Goal: Transaction & Acquisition: Subscribe to service/newsletter

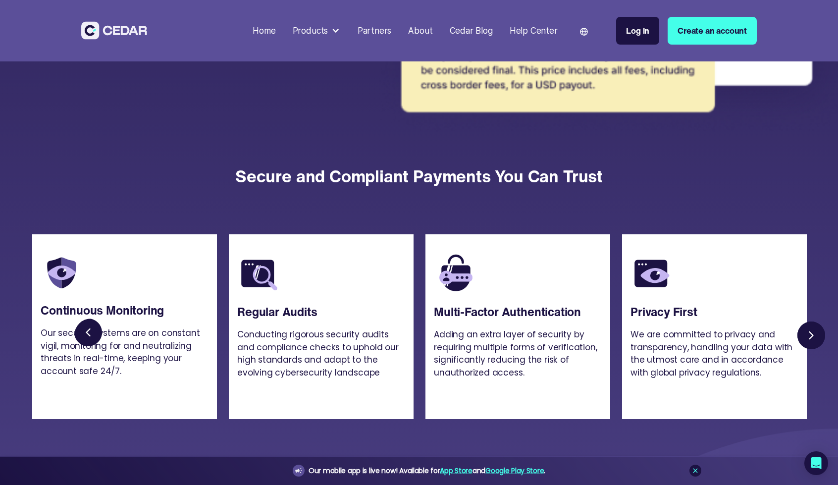
scroll to position [3156, 0]
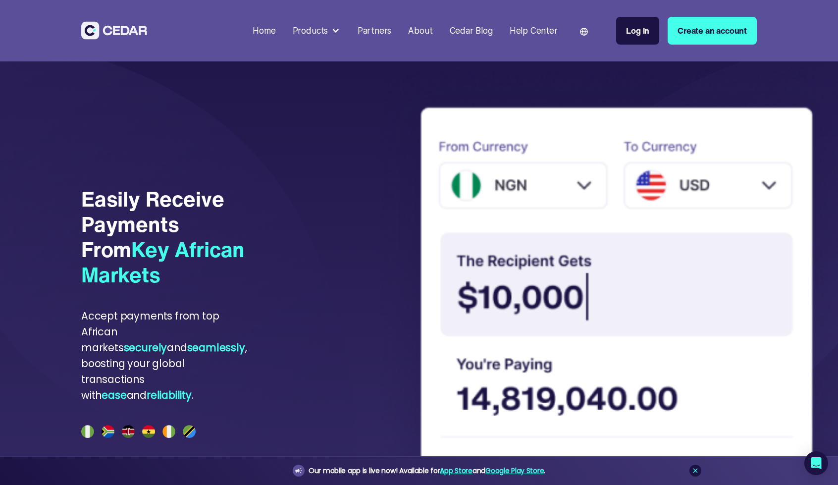
scroll to position [2732, 0]
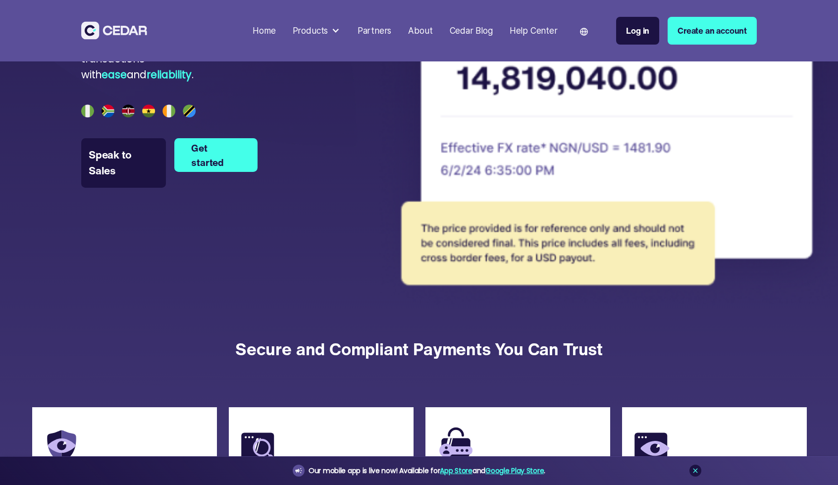
scroll to position [3058, 0]
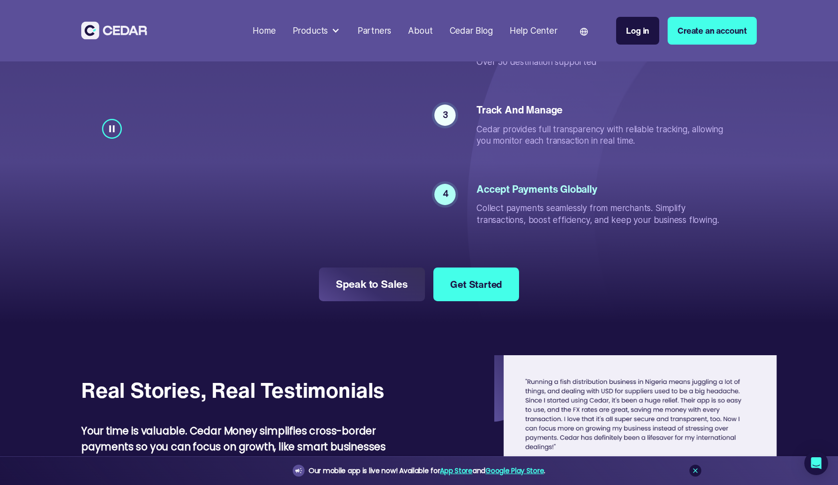
scroll to position [3453, 0]
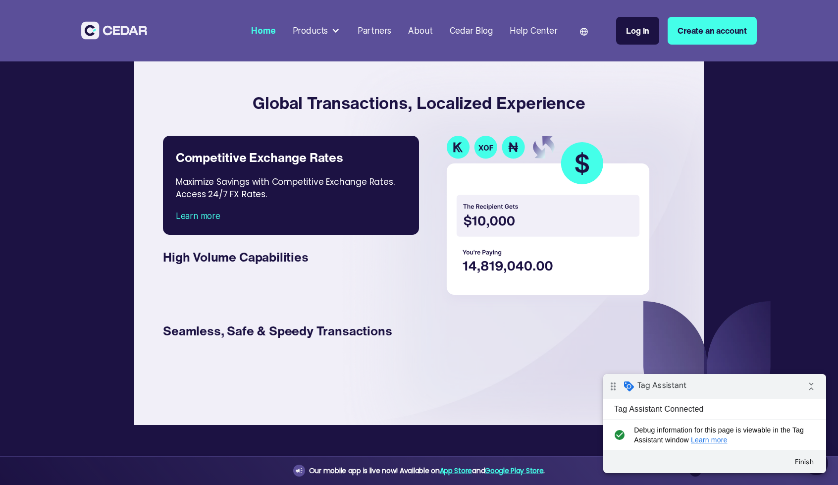
scroll to position [1519, 0]
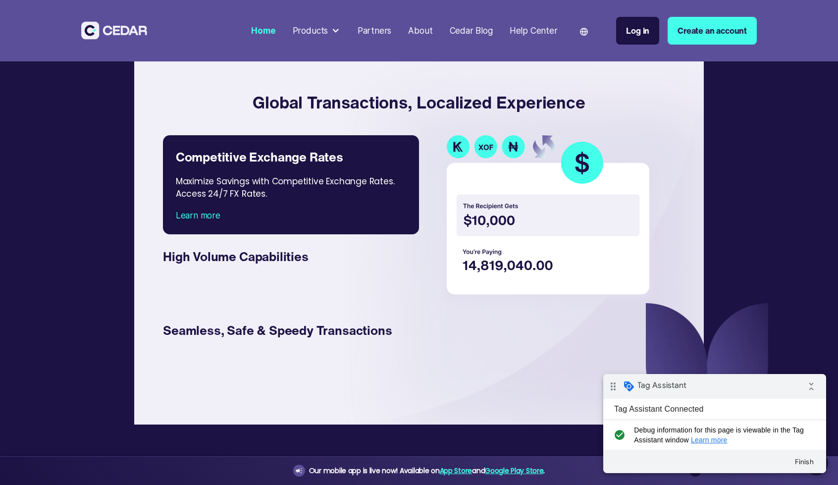
click at [409, 234] on link "Competitive Exchange Rates Maximize Savings with Competitive Exchange Rates. Ac…" at bounding box center [291, 184] width 256 height 99
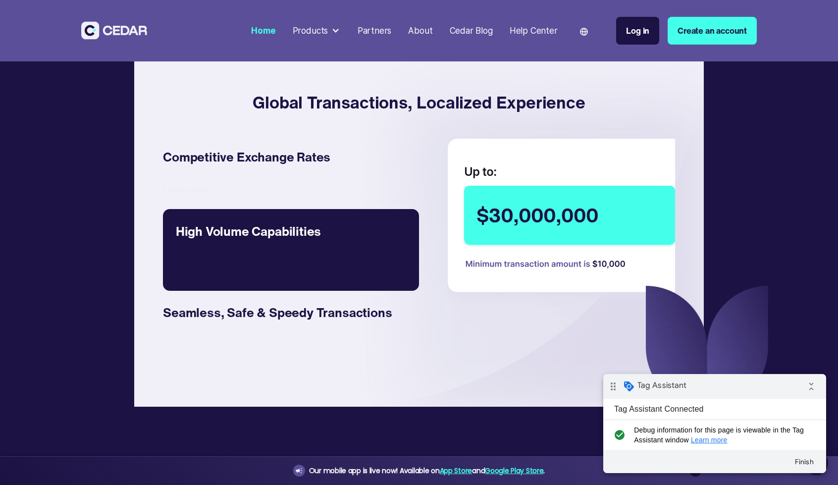
click at [317, 278] on div "With up to $30,000,000 daily limit, enjoy limitless transactions at your finger…" at bounding box center [298, 266] width 244 height 25
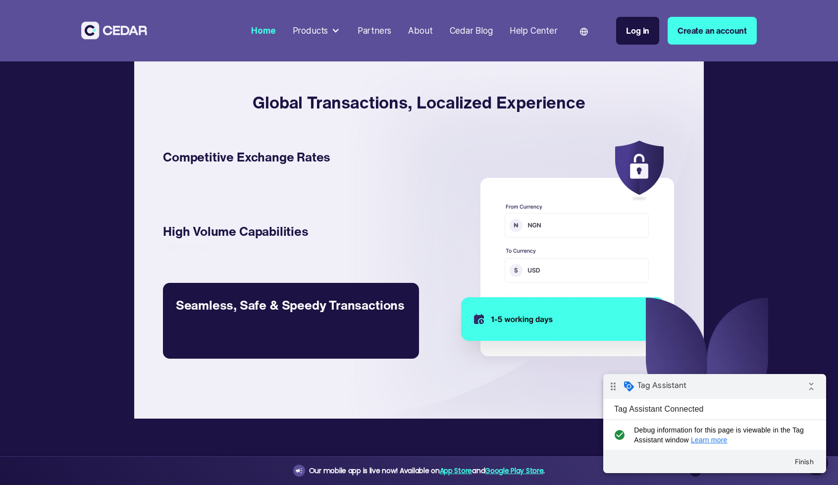
click at [323, 333] on div "Transactions usually take 1-5 working days , T&C applies." at bounding box center [298, 324] width 244 height 19
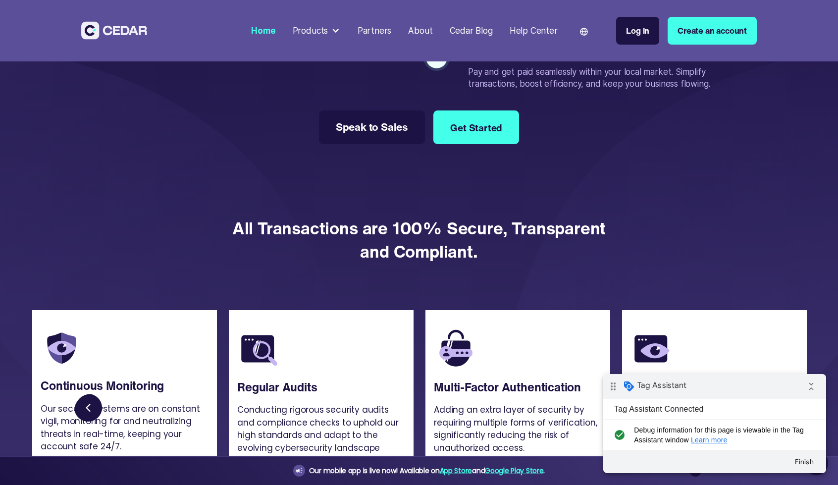
scroll to position [2220, 0]
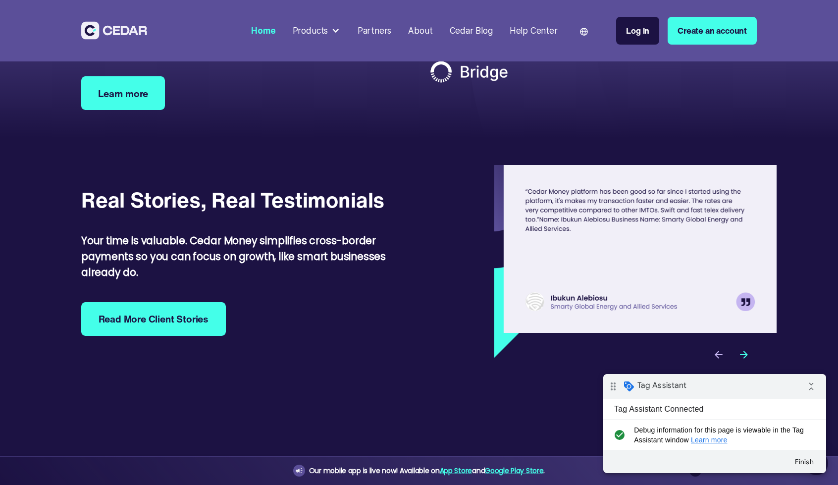
scroll to position [3151, 0]
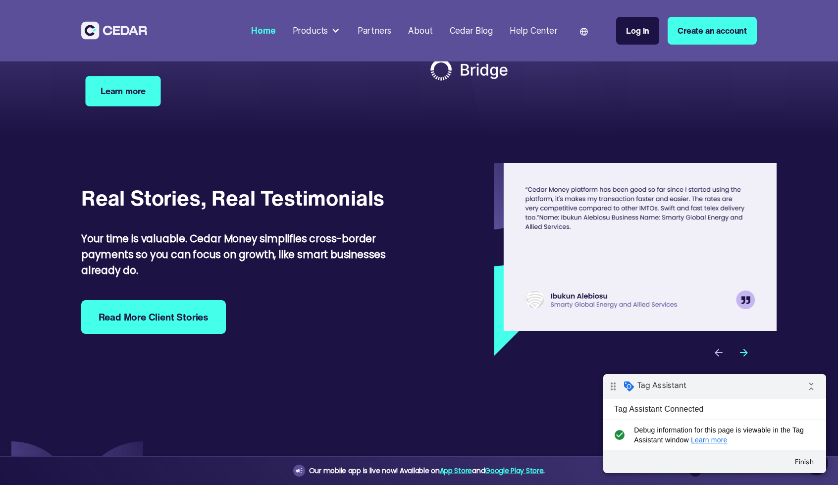
click at [136, 106] on link "Learn more" at bounding box center [122, 91] width 75 height 30
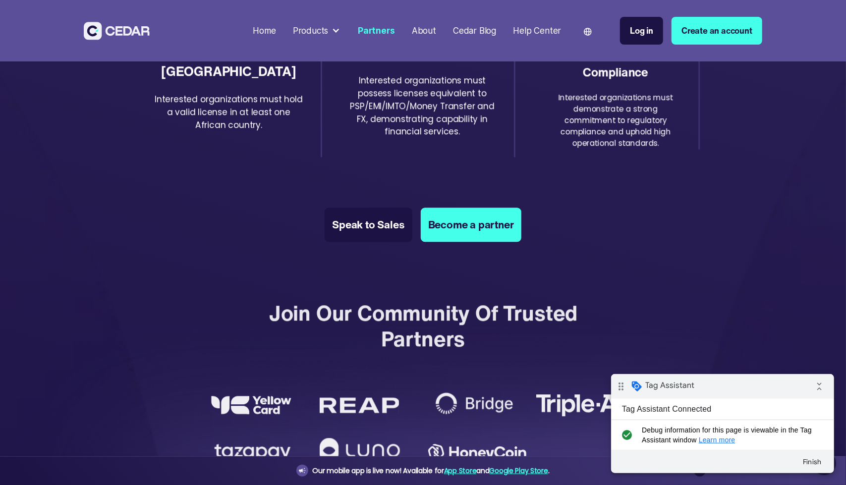
scroll to position [1656, 0]
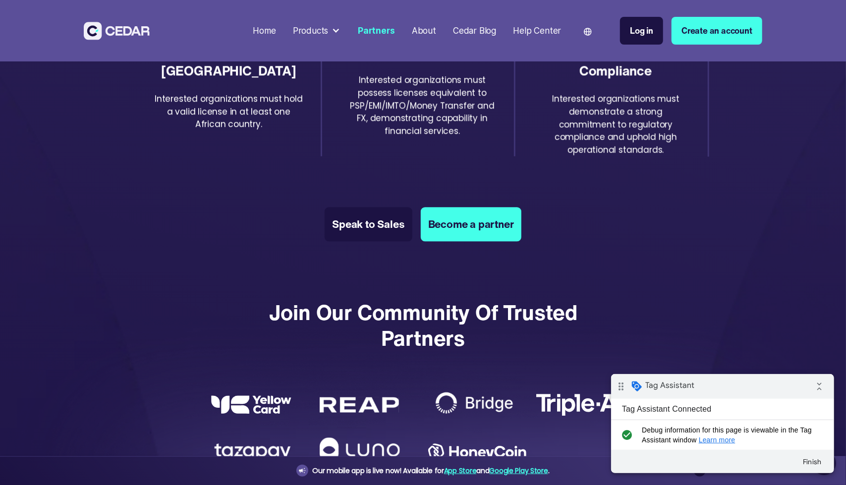
click at [118, 32] on img at bounding box center [117, 31] width 66 height 18
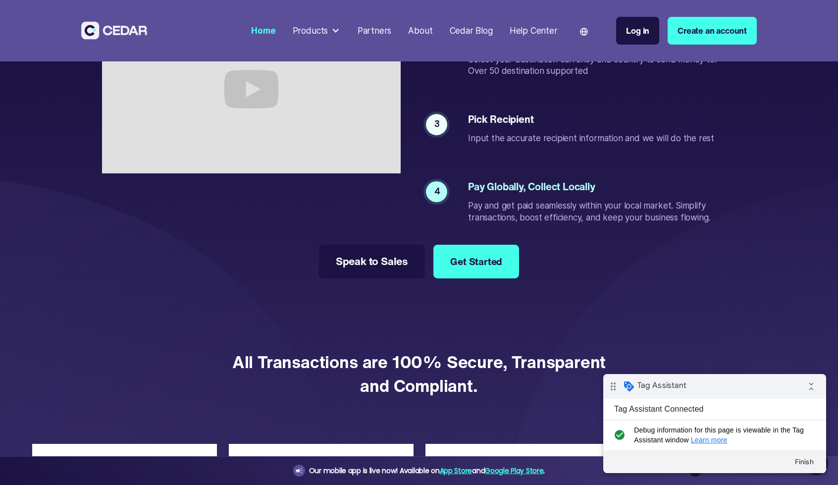
scroll to position [2080, 0]
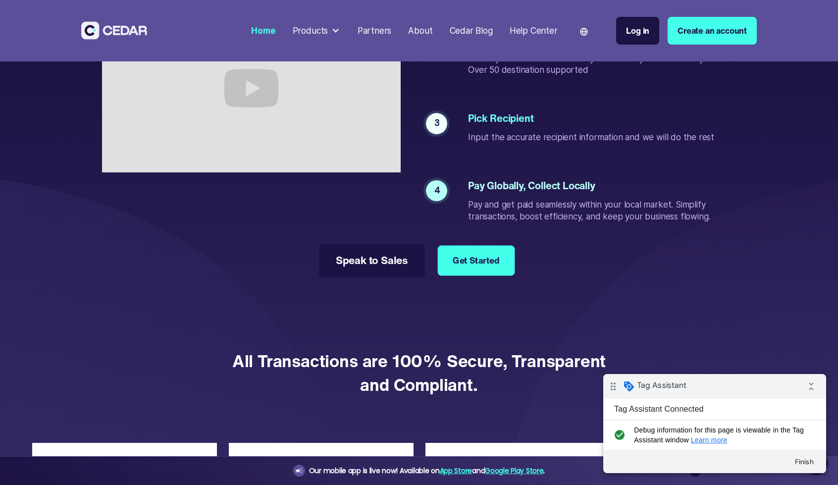
click at [475, 275] on link "Get Started" at bounding box center [476, 260] width 77 height 30
